Goal: Find specific page/section: Find specific page/section

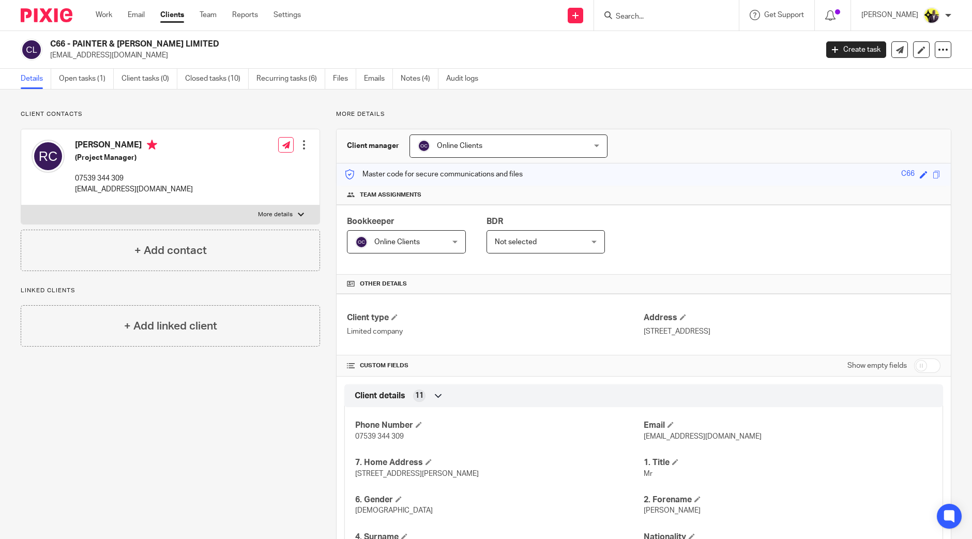
click at [689, 10] on form at bounding box center [670, 15] width 110 height 13
click at [671, 18] on input "Search" at bounding box center [661, 16] width 93 height 9
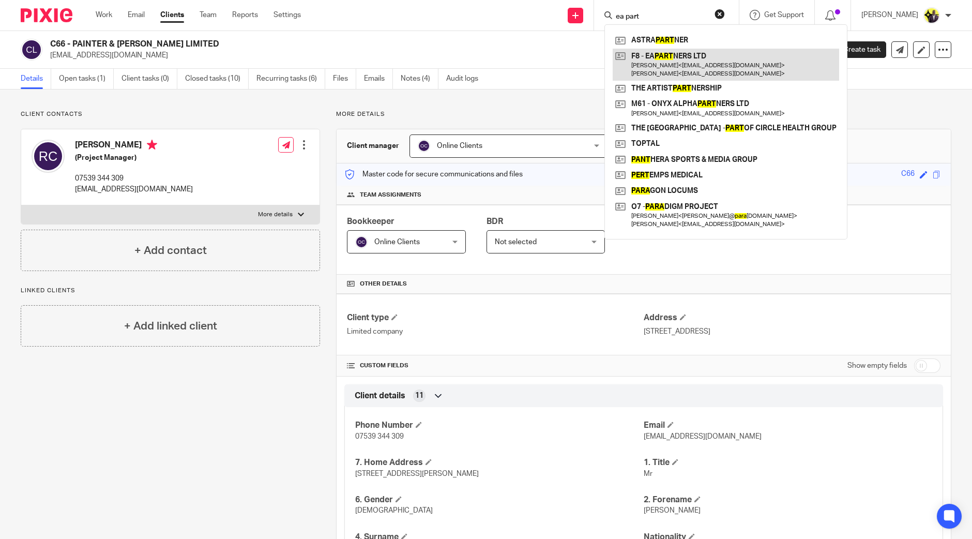
type input "ea part"
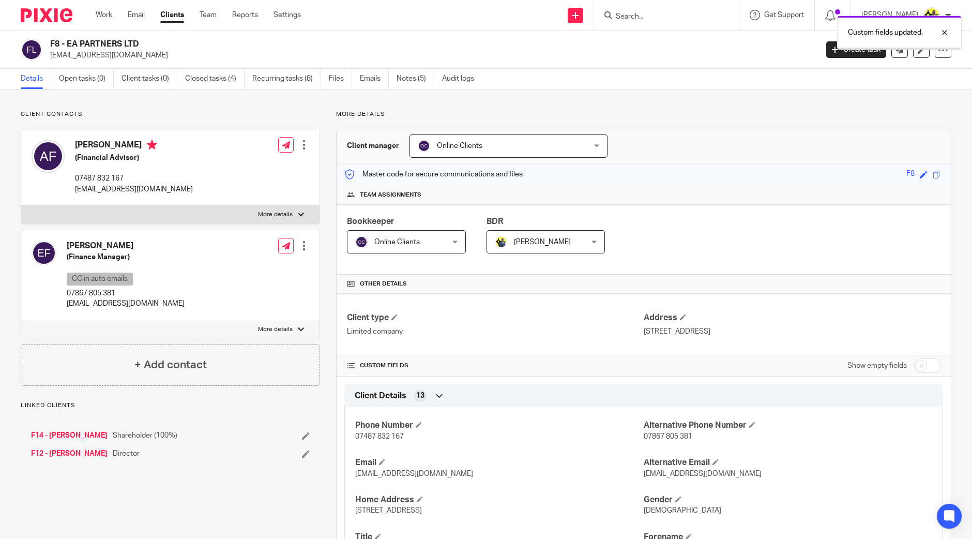
click at [451, 133] on div "Client manager Online Clients Online Clients Abhay Jayswal Akhil Siby - Billing…" at bounding box center [644, 146] width 614 height 34
click at [453, 141] on span "Online Clients" at bounding box center [493, 146] width 151 height 22
